Goal: Transaction & Acquisition: Obtain resource

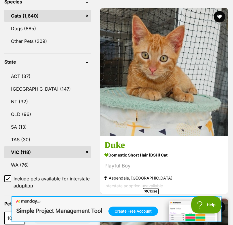
scroll to position [325, 0]
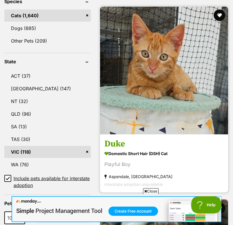
click at [160, 101] on img at bounding box center [164, 71] width 128 height 128
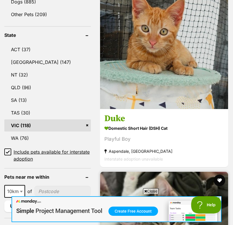
scroll to position [346, 0]
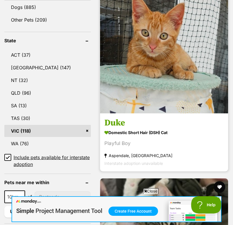
click at [158, 85] on img at bounding box center [164, 50] width 128 height 128
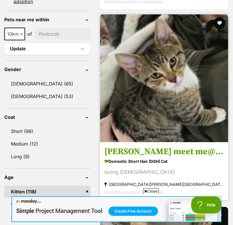
scroll to position [536, 0]
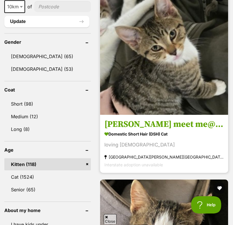
click at [156, 87] on img at bounding box center [164, 51] width 128 height 128
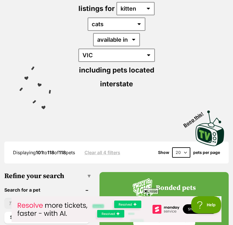
scroll to position [85, 0]
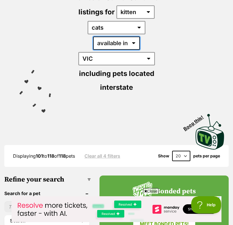
click at [104, 43] on select "available in located in" at bounding box center [116, 43] width 47 height 13
click at [104, 39] on select "available in located in" at bounding box center [116, 43] width 47 height 13
select select "disabled"
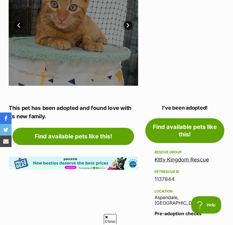
scroll to position [173, 0]
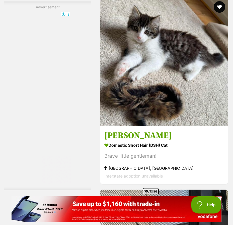
scroll to position [1486, 0]
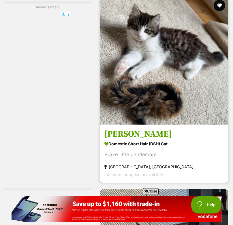
click at [186, 79] on img at bounding box center [164, 61] width 128 height 128
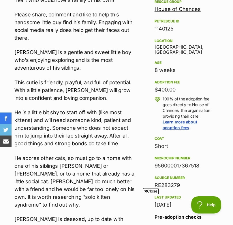
scroll to position [333, 0]
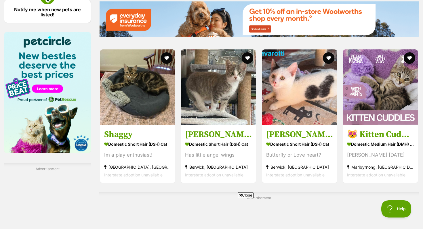
scroll to position [918, 0]
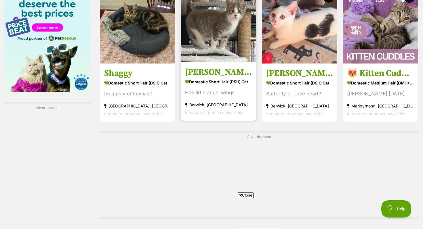
click at [232, 40] on img at bounding box center [218, 24] width 75 height 75
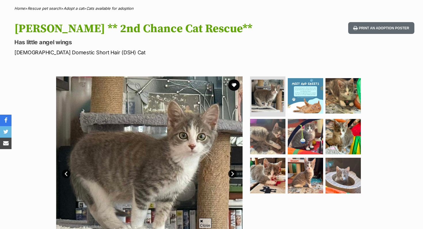
scroll to position [43, 0]
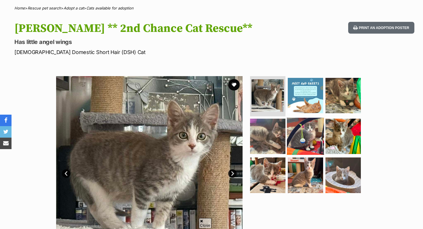
click at [294, 147] on img at bounding box center [305, 136] width 37 height 37
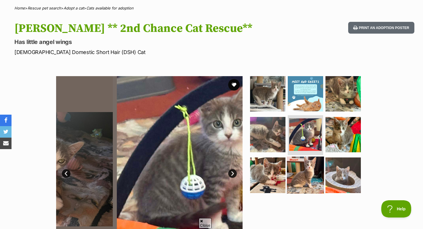
scroll to position [0, 0]
click at [298, 175] on img at bounding box center [305, 175] width 37 height 37
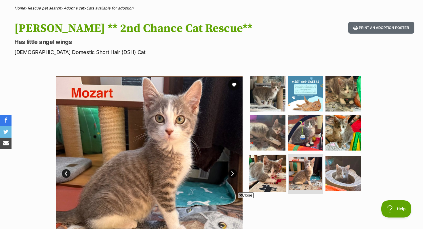
click at [277, 176] on img at bounding box center [267, 173] width 37 height 37
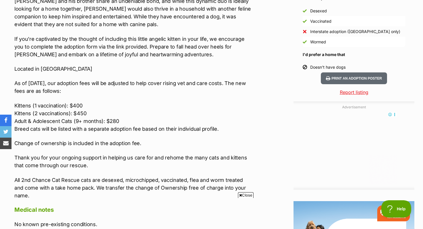
scroll to position [564, 0]
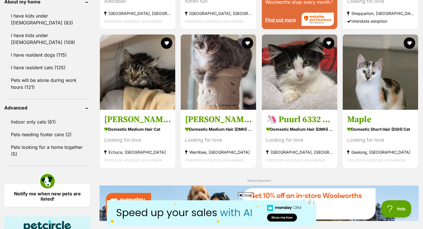
scroll to position [611, 0]
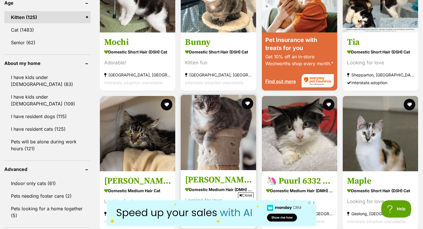
click at [227, 96] on img at bounding box center [218, 132] width 75 height 75
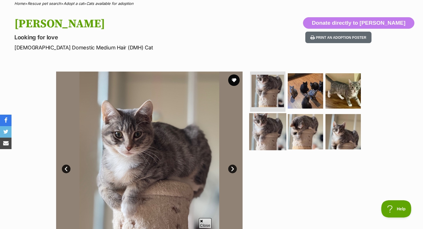
click at [273, 125] on img at bounding box center [267, 131] width 37 height 37
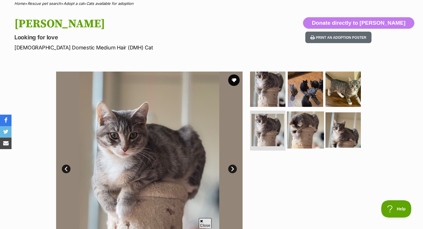
click at [304, 132] on img at bounding box center [305, 129] width 37 height 37
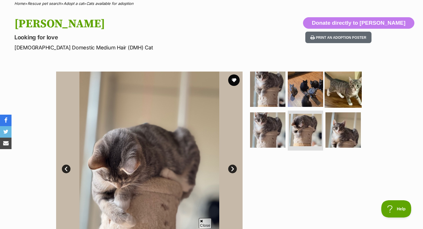
click at [346, 90] on img at bounding box center [343, 89] width 37 height 37
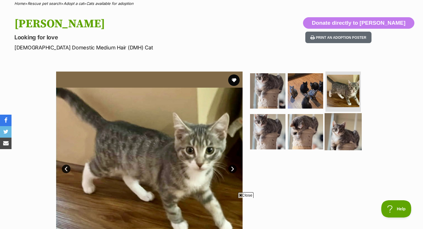
click at [343, 115] on img at bounding box center [343, 131] width 37 height 37
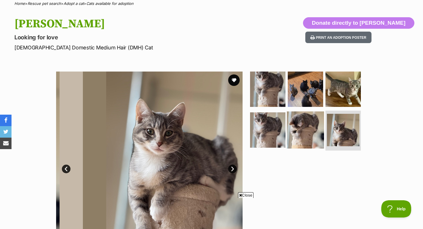
click at [315, 119] on img at bounding box center [305, 129] width 37 height 37
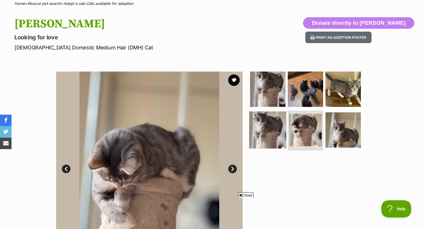
click at [270, 124] on img at bounding box center [267, 129] width 37 height 37
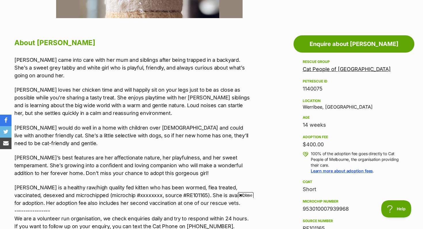
scroll to position [328, 0]
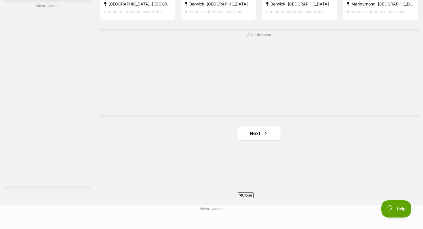
scroll to position [1069, 0]
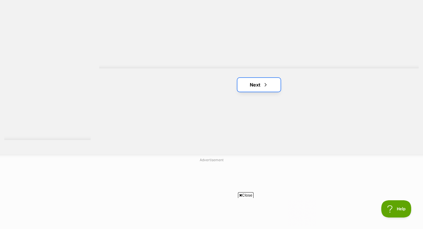
click at [264, 88] on span "Next page" at bounding box center [266, 84] width 6 height 7
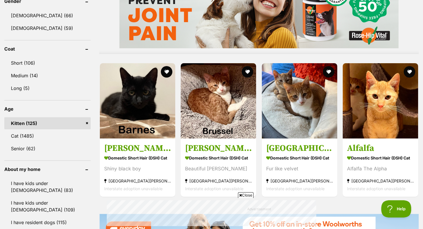
scroll to position [573, 0]
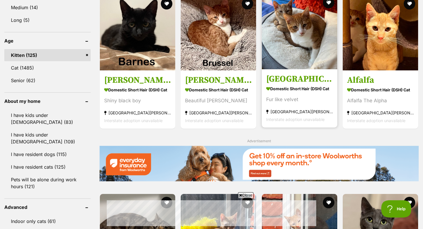
click at [298, 62] on img at bounding box center [299, 31] width 75 height 75
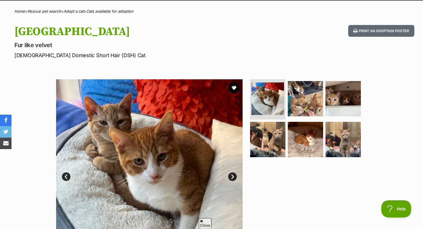
scroll to position [69, 0]
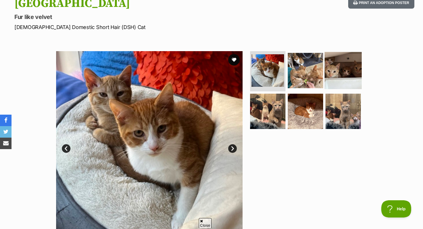
click at [327, 85] on img at bounding box center [343, 70] width 37 height 37
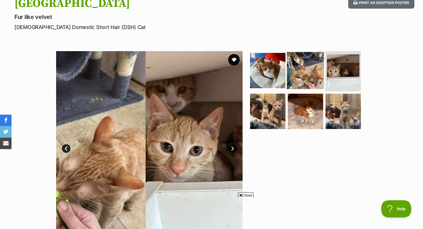
click at [312, 84] on img at bounding box center [305, 70] width 37 height 37
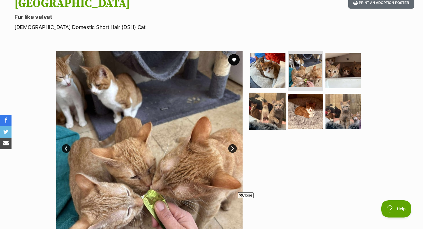
scroll to position [0, 0]
click at [284, 99] on img at bounding box center [267, 111] width 37 height 37
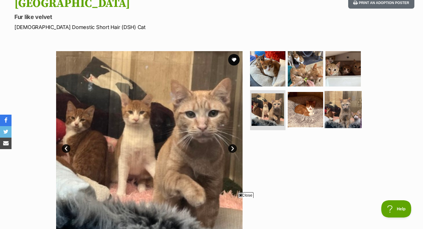
click at [330, 105] on img at bounding box center [343, 109] width 37 height 37
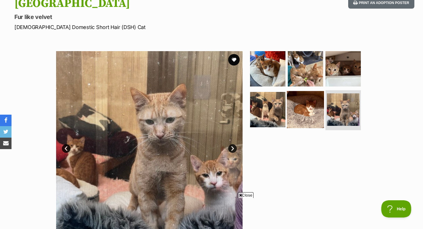
click at [310, 110] on img at bounding box center [305, 109] width 37 height 37
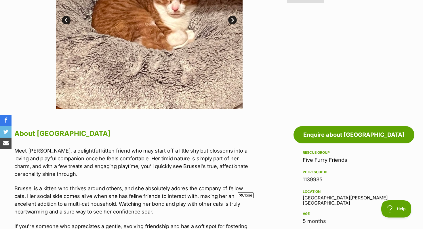
scroll to position [275, 0]
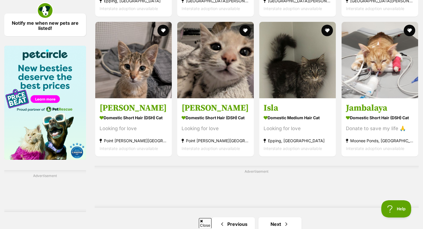
scroll to position [852, 0]
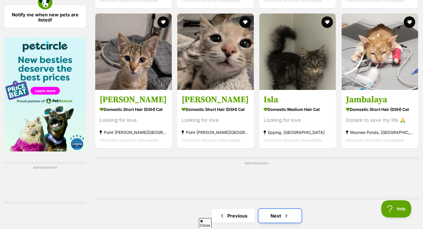
click at [273, 209] on link "Next" at bounding box center [279, 216] width 43 height 14
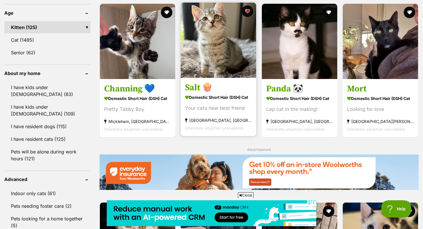
scroll to position [590, 0]
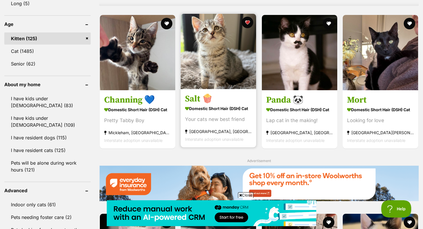
click at [244, 89] on link at bounding box center [218, 88] width 75 height 6
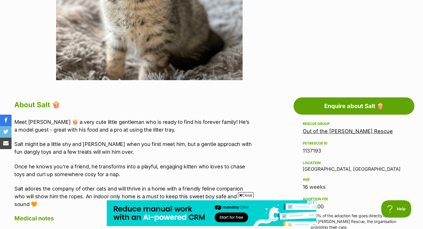
scroll to position [296, 0]
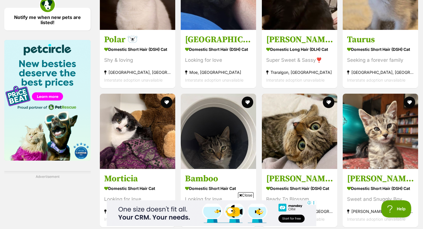
scroll to position [951, 0]
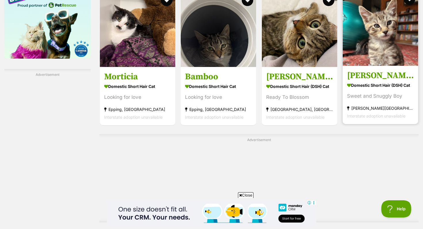
click at [380, 44] on img at bounding box center [380, 28] width 75 height 75
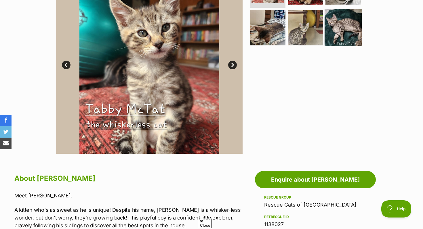
click at [332, 38] on img at bounding box center [343, 27] width 37 height 37
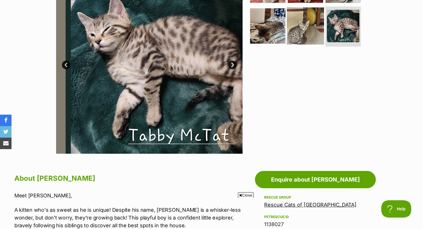
click at [314, 36] on img at bounding box center [305, 25] width 37 height 37
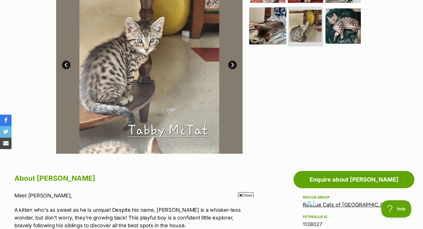
click at [279, 29] on img at bounding box center [267, 25] width 37 height 37
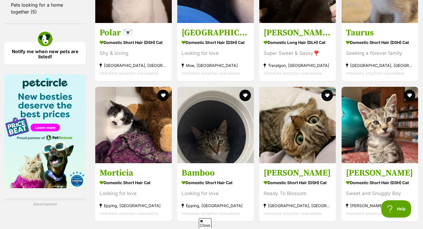
scroll to position [818, 0]
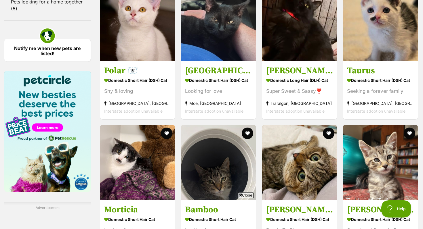
scroll to position [811, 0]
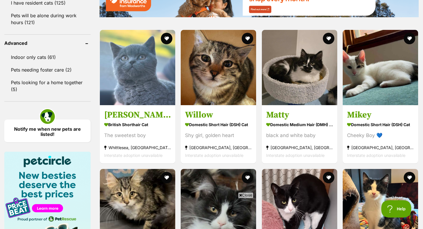
scroll to position [746, 0]
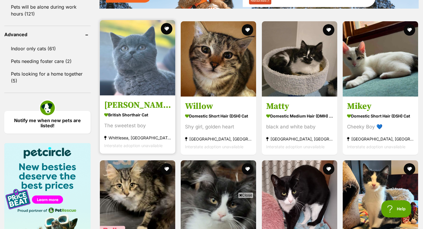
click at [130, 75] on img at bounding box center [137, 57] width 75 height 75
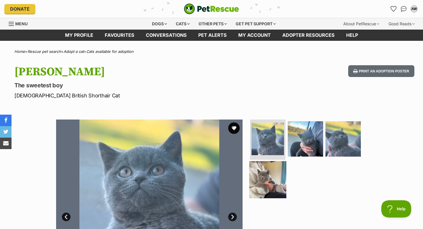
click at [271, 179] on img at bounding box center [267, 179] width 37 height 37
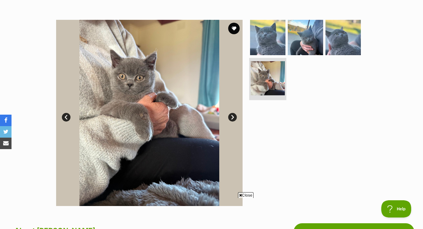
scroll to position [93, 0]
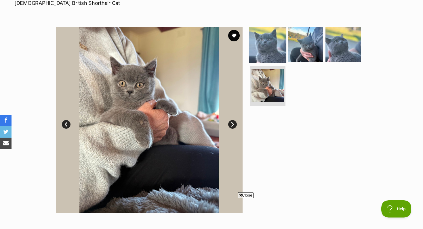
click at [271, 44] on img at bounding box center [267, 44] width 37 height 37
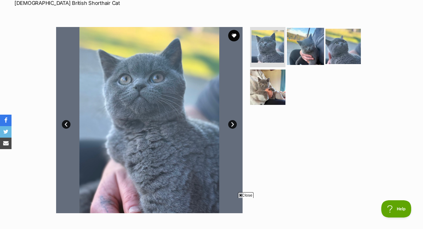
click at [301, 47] on img at bounding box center [305, 46] width 37 height 37
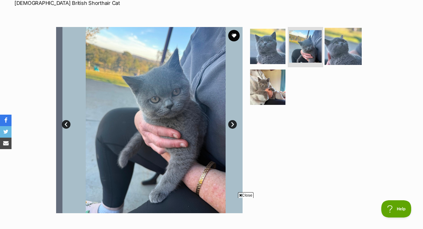
click at [325, 47] on img at bounding box center [343, 46] width 37 height 37
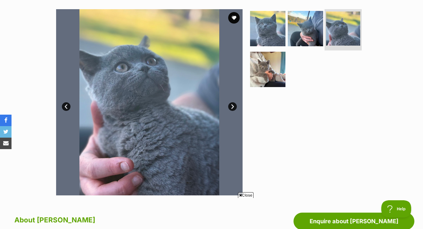
scroll to position [107, 0]
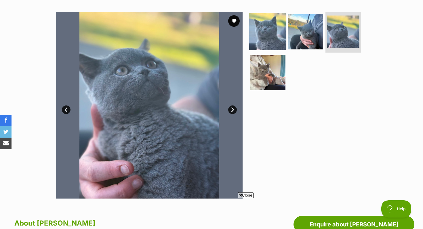
click at [279, 34] on img at bounding box center [267, 31] width 37 height 37
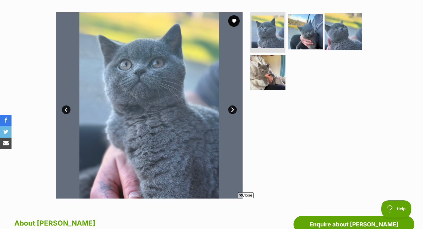
click at [331, 40] on img at bounding box center [343, 31] width 37 height 37
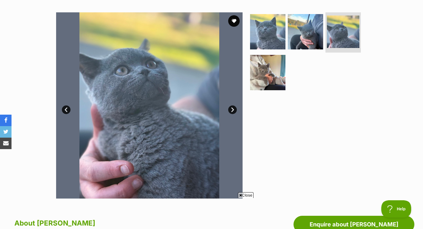
scroll to position [289, 0]
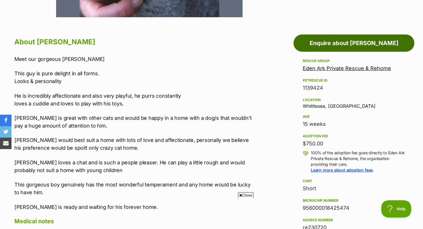
click at [351, 47] on link "Enquire about Taylor" at bounding box center [354, 43] width 121 height 17
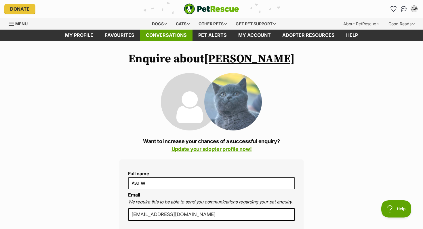
click at [170, 33] on link "Conversations" at bounding box center [166, 35] width 52 height 11
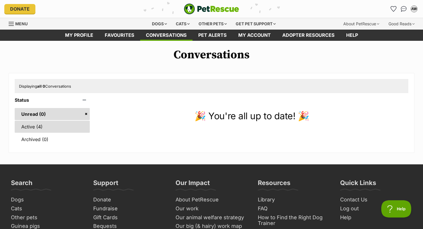
click at [36, 129] on link "Active (4)" at bounding box center [52, 127] width 75 height 12
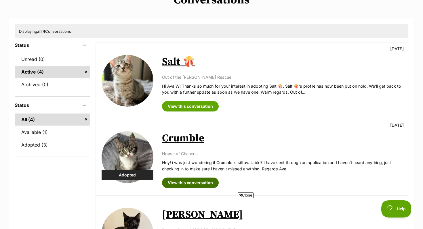
scroll to position [147, 0]
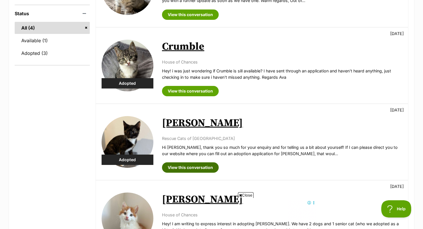
click at [189, 169] on link "View this conversation" at bounding box center [190, 168] width 57 height 10
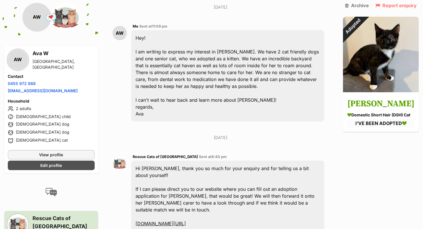
scroll to position [109, 0]
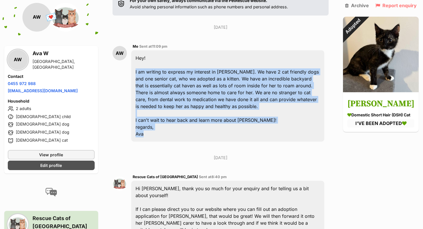
drag, startPoint x: 135, startPoint y: 54, endPoint x: 224, endPoint y: 117, distance: 109.1
click at [224, 117] on div "Hey! I am writing to express my interest in Dottie. We have 2 cat friendly dogs…" at bounding box center [227, 96] width 193 height 92
copy div "I am writing to express my interest in Dottie. We have 2 cat friendly dogs and …"
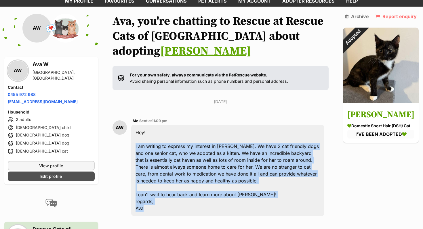
scroll to position [4, 0]
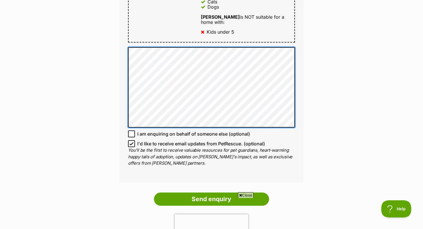
scroll to position [380, 0]
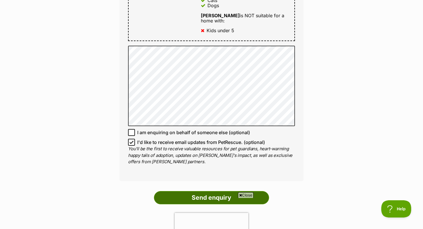
click at [168, 191] on input "Send enquiry" at bounding box center [211, 197] width 115 height 13
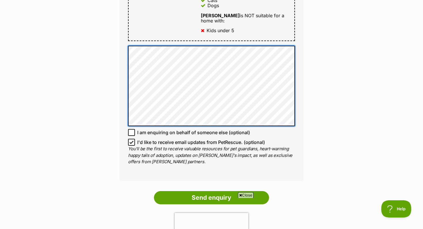
scroll to position [0, 0]
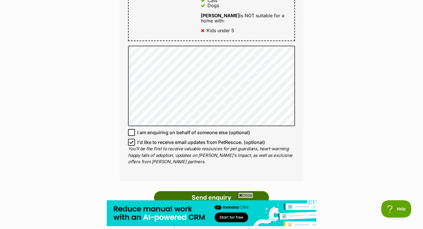
click at [217, 191] on input "Send enquiry" at bounding box center [211, 197] width 115 height 13
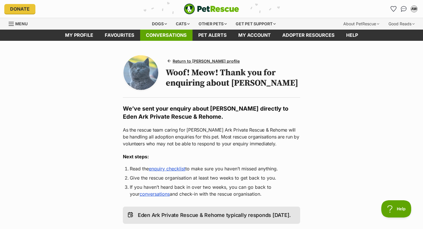
click at [166, 32] on link "Conversations" at bounding box center [166, 35] width 52 height 11
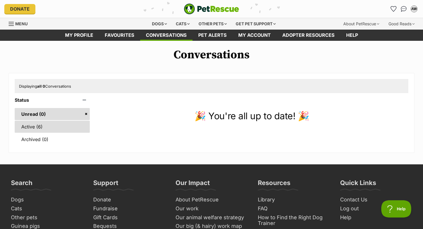
click at [48, 125] on link "Active (6)" at bounding box center [52, 127] width 75 height 12
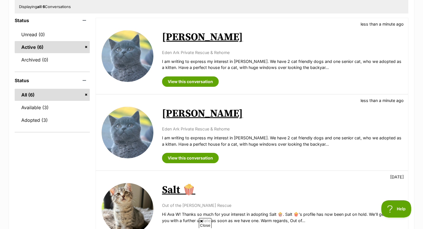
scroll to position [81, 0]
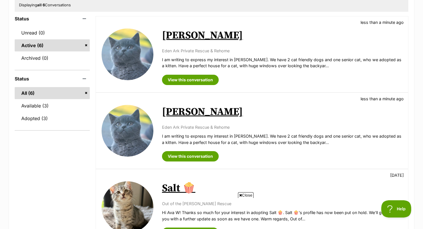
click at [351, 139] on p "I am writing to express my interest in [PERSON_NAME]. We have 2 cat friendly do…" at bounding box center [282, 139] width 240 height 12
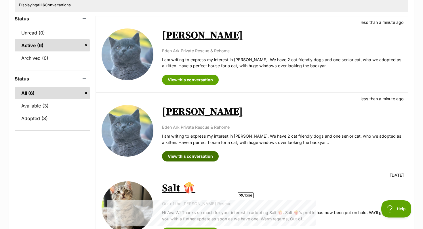
click at [198, 159] on link "View this conversation" at bounding box center [190, 156] width 57 height 10
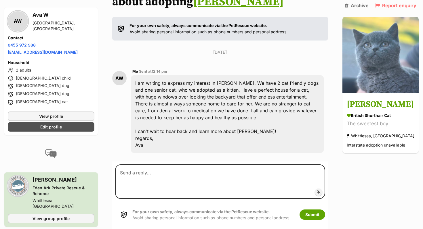
scroll to position [108, 0]
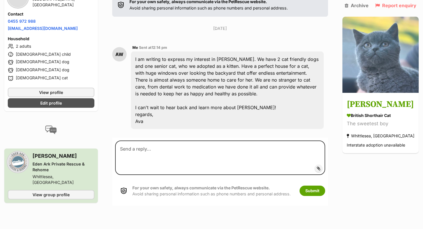
click at [261, 113] on div "I am writing to express my interest in [PERSON_NAME]. We have 2 cat friendly do…" at bounding box center [227, 91] width 193 height 78
drag, startPoint x: 205, startPoint y: 96, endPoint x: 214, endPoint y: 106, distance: 14.3
click at [214, 106] on div "I am writing to express my interest in Taylor. We have 2 cat friendly dogs and …" at bounding box center [227, 91] width 193 height 78
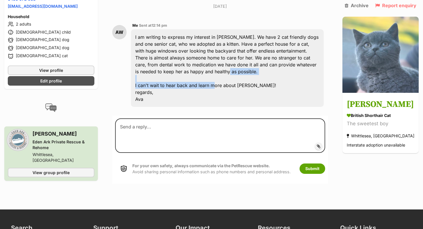
scroll to position [115, 0]
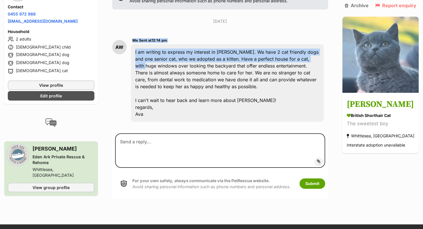
drag, startPoint x: 122, startPoint y: 53, endPoint x: 139, endPoint y: 64, distance: 20.1
click at [139, 64] on div "AW Me Sent at 12:14 pm I am writing to express my interest in Taylor. We have 2…" at bounding box center [220, 80] width 216 height 94
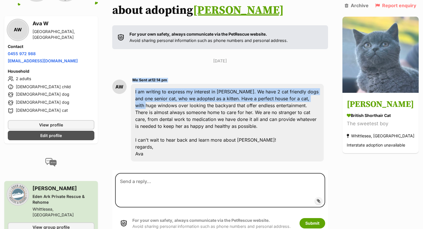
scroll to position [72, 0]
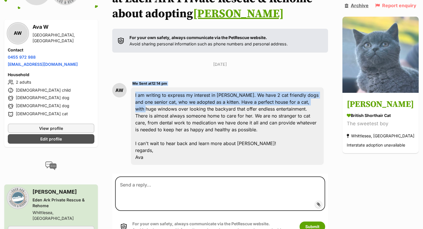
click at [355, 7] on link "Archive" at bounding box center [357, 5] width 24 height 5
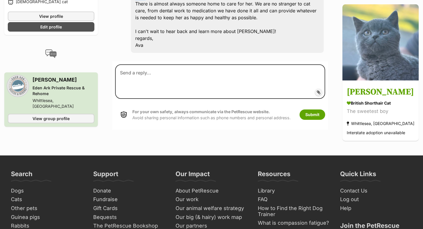
scroll to position [43, 0]
